Goal: Find contact information: Find contact information

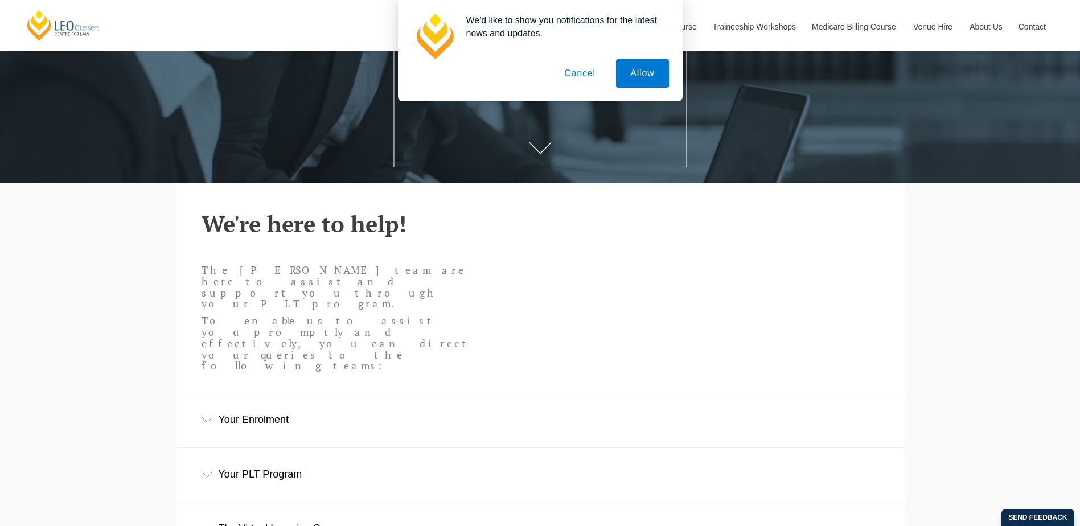
click at [653, 75] on button "Allow" at bounding box center [642, 73] width 52 height 28
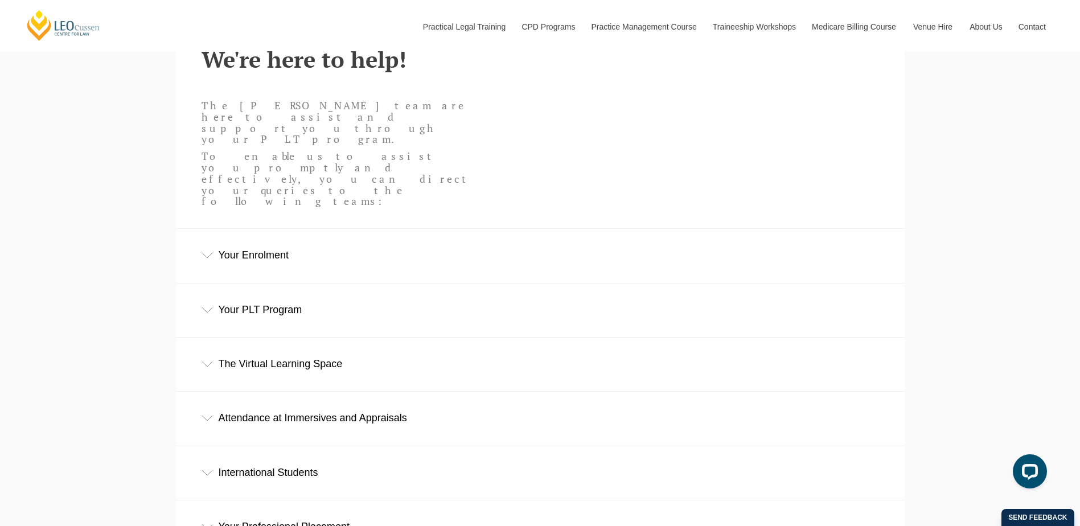
scroll to position [398, 0]
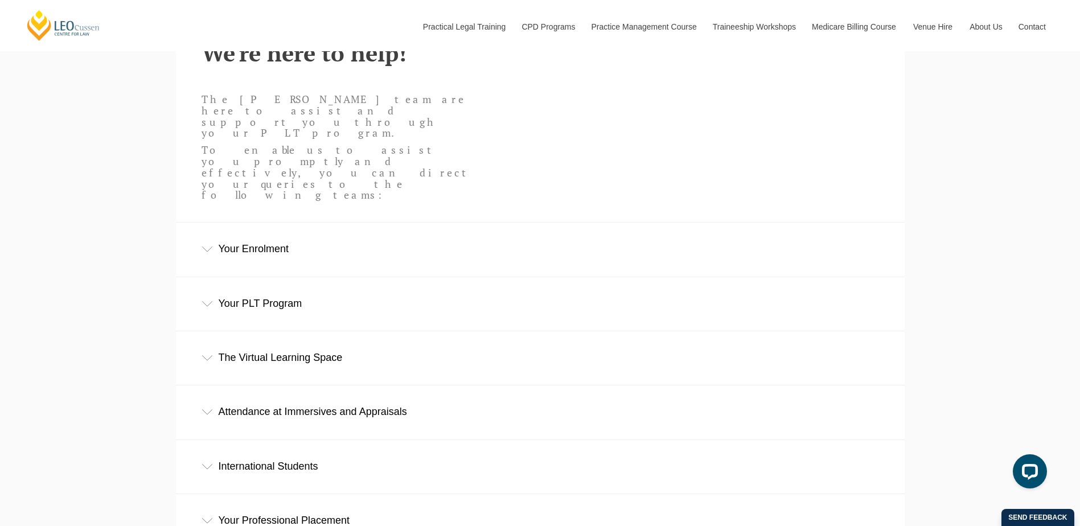
click at [280, 223] on div "Your Enrolment" at bounding box center [540, 249] width 729 height 53
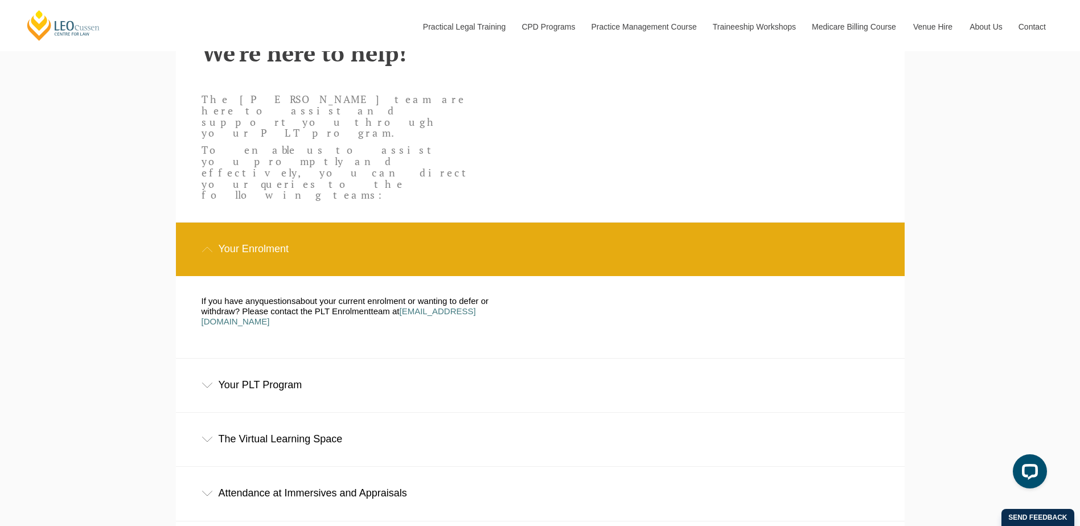
click at [280, 223] on div "Your Enrolment" at bounding box center [540, 249] width 729 height 53
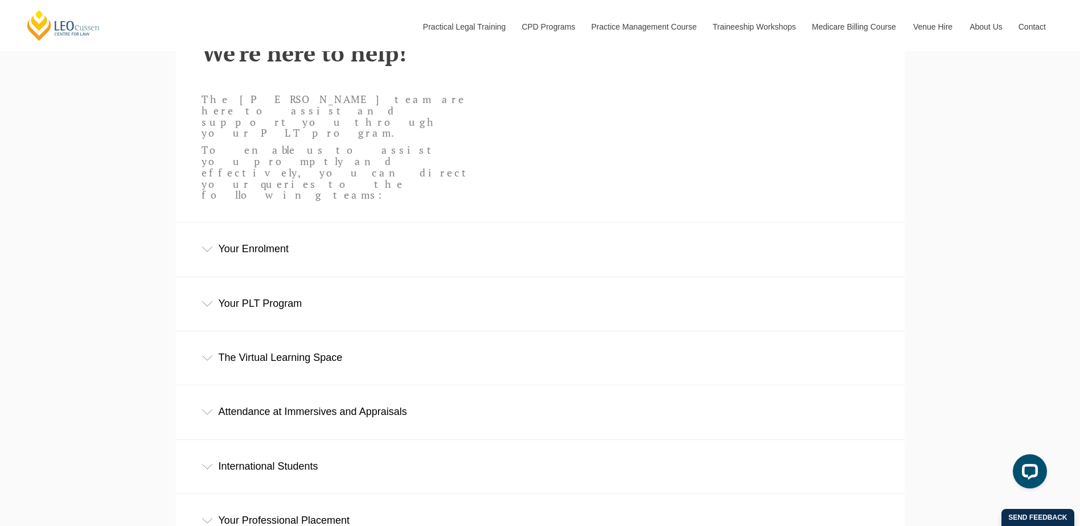
click at [271, 277] on div "Your PLT Program" at bounding box center [540, 303] width 729 height 53
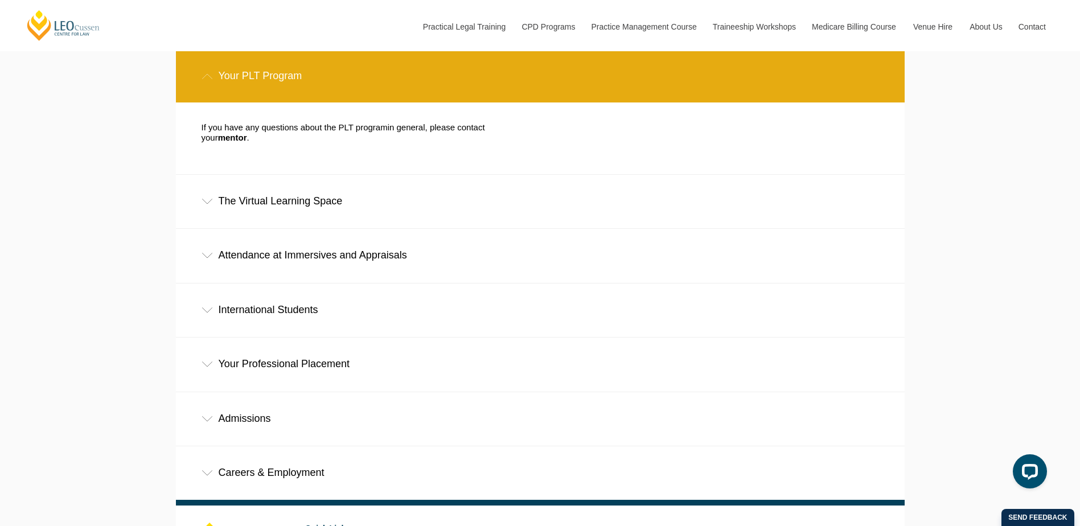
scroll to position [683, 0]
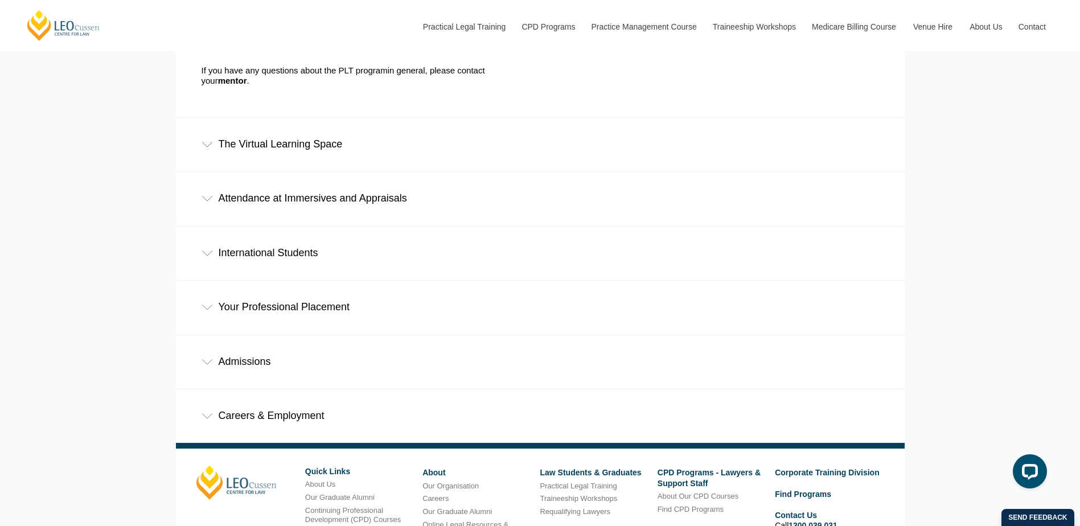
click at [210, 335] on div "Admissions" at bounding box center [540, 361] width 729 height 53
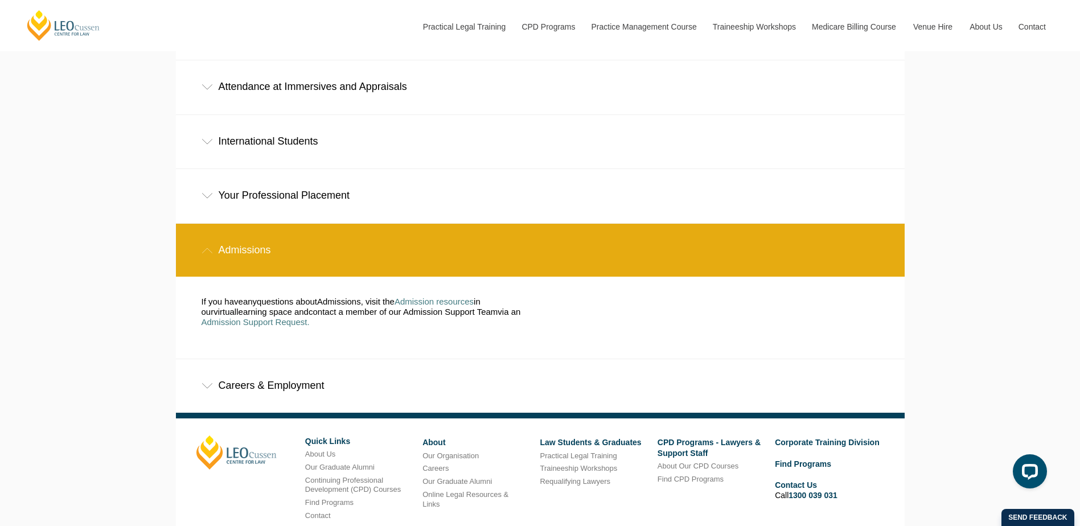
scroll to position [797, 0]
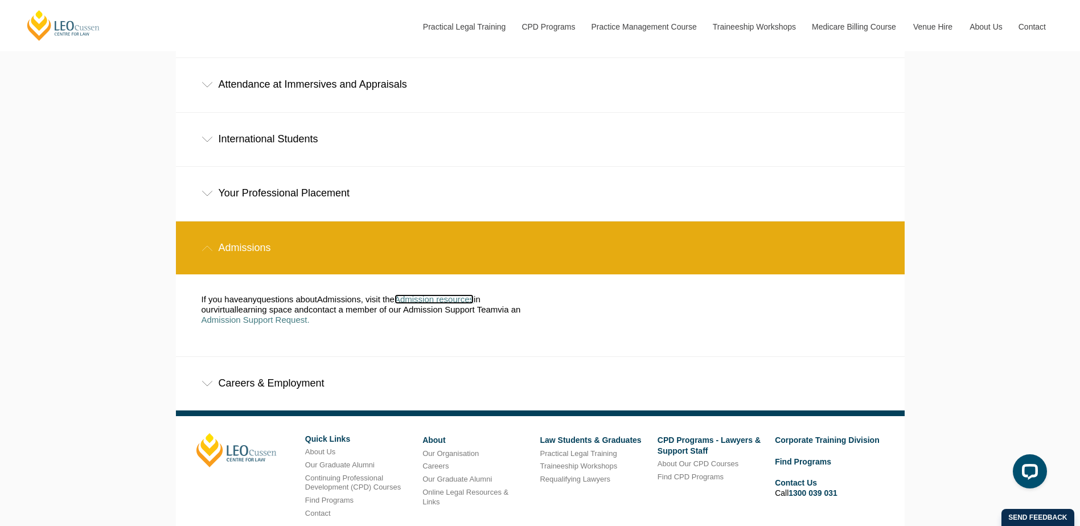
click at [428, 294] on span "Admission resources" at bounding box center [433, 299] width 79 height 10
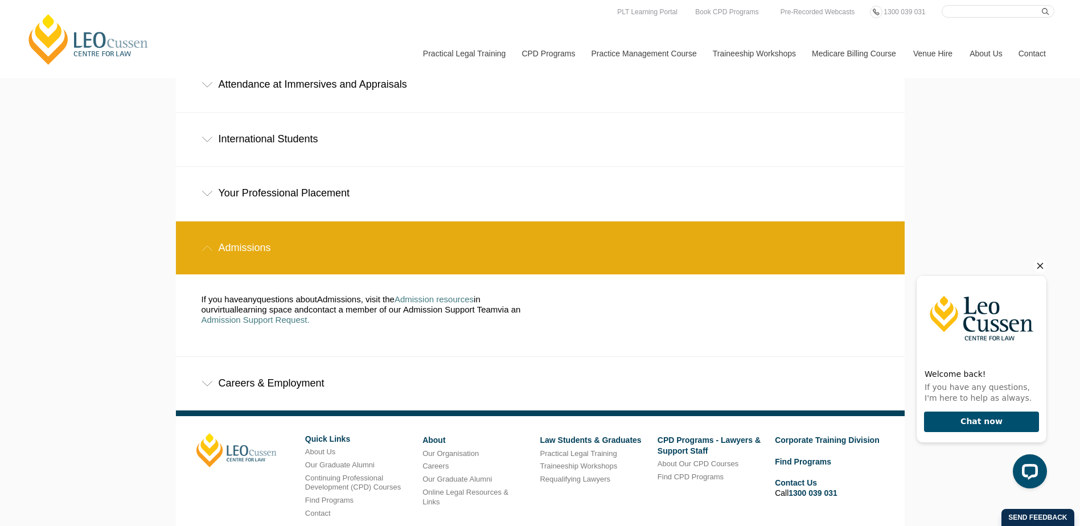
click at [207, 167] on div "Your Professional Placement" at bounding box center [540, 193] width 729 height 53
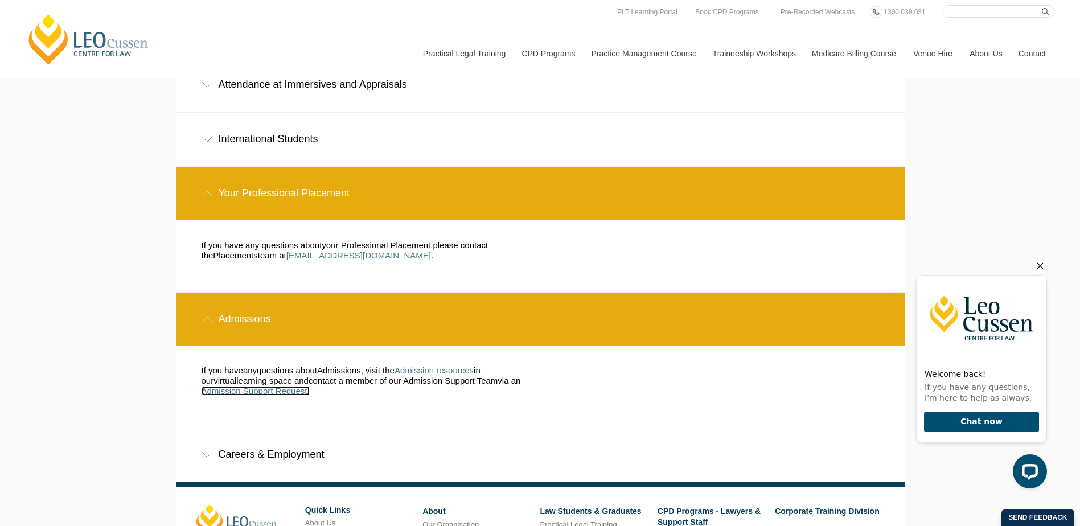
click at [256, 386] on span "Admission Support Request." at bounding box center [256, 391] width 108 height 10
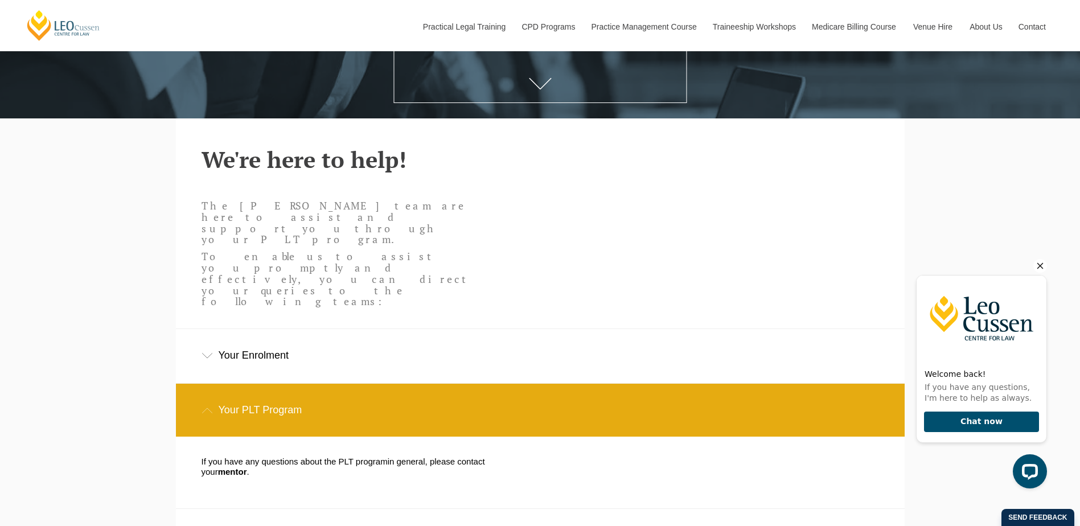
scroll to position [405, 0]
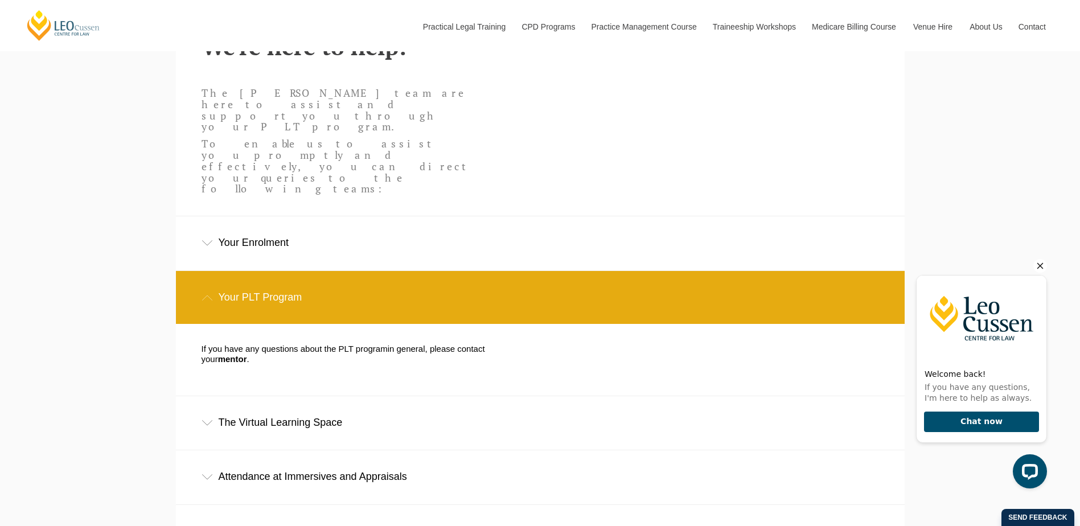
click at [260, 216] on div "Your Enrolment" at bounding box center [540, 242] width 729 height 53
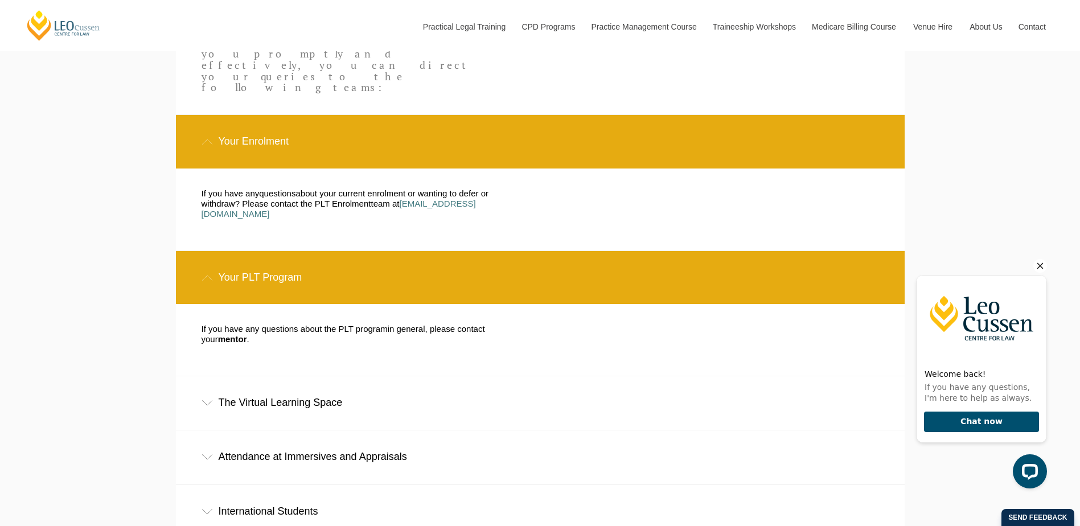
scroll to position [519, 0]
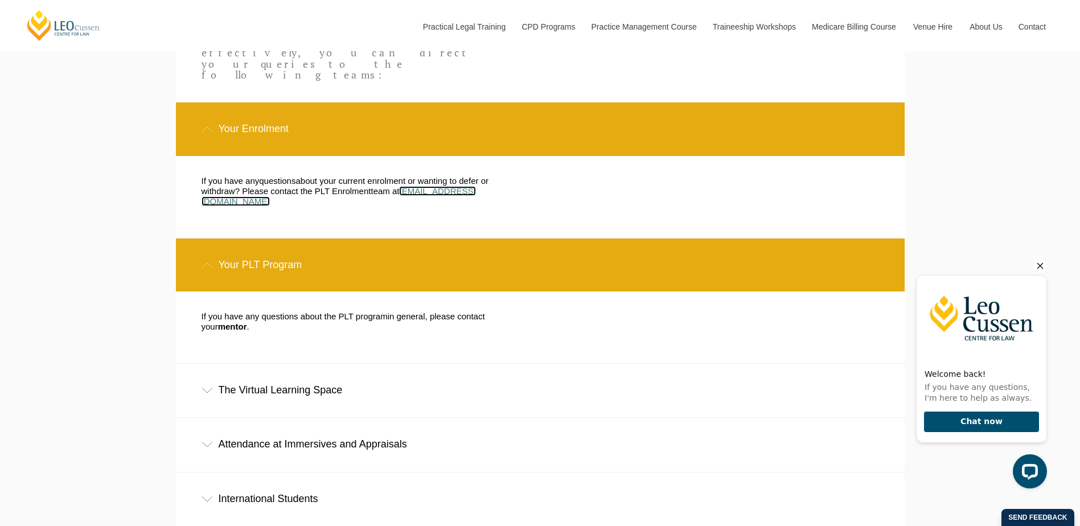
click at [476, 186] on span "[EMAIL_ADDRESS][DOMAIN_NAME]" at bounding box center [339, 196] width 274 height 20
